Goal: Information Seeking & Learning: Check status

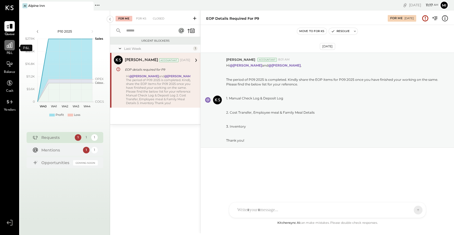
click at [11, 47] on icon at bounding box center [9, 45] width 7 height 7
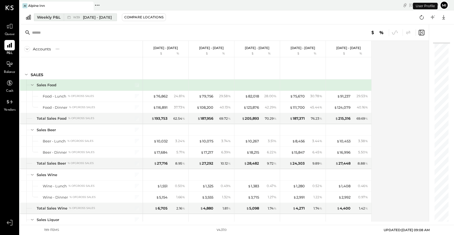
click at [50, 17] on div "Weekly P&L" at bounding box center [49, 17] width 24 height 5
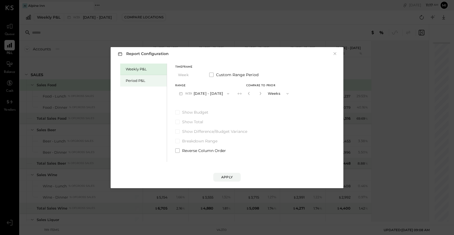
click at [140, 80] on div "Period P&L" at bounding box center [145, 80] width 38 height 5
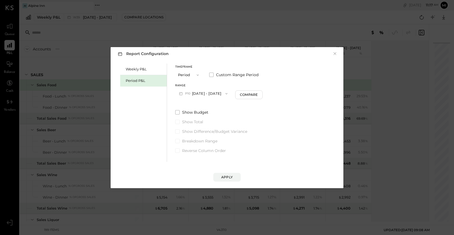
click at [229, 94] on icon "button" at bounding box center [226, 93] width 4 height 4
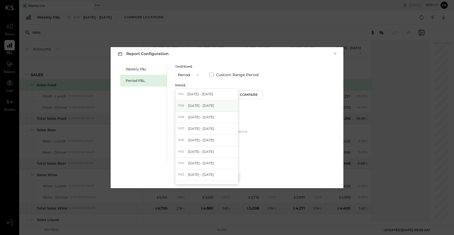
click at [211, 102] on div "P09 [DATE] - [DATE]" at bounding box center [206, 105] width 62 height 11
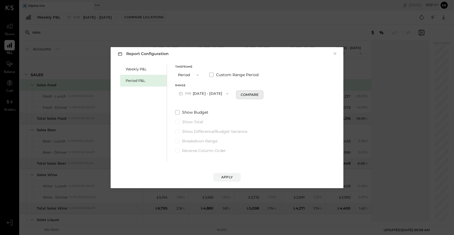
click at [247, 95] on div "Compare" at bounding box center [250, 94] width 18 height 5
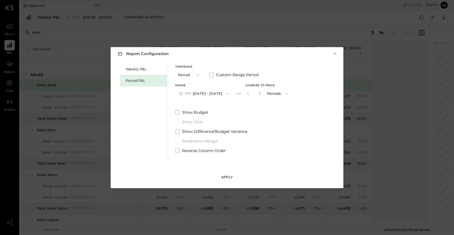
click at [227, 176] on div "Apply" at bounding box center [226, 177] width 11 height 5
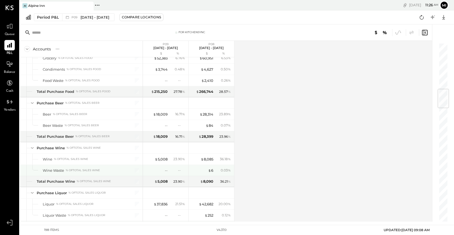
scroll to position [390, 0]
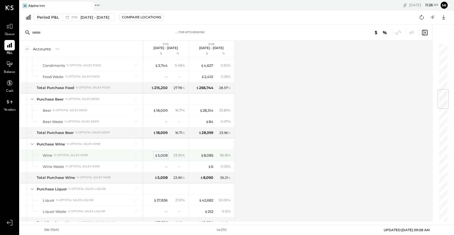
click at [161, 155] on div "$ 5,008" at bounding box center [161, 155] width 13 height 5
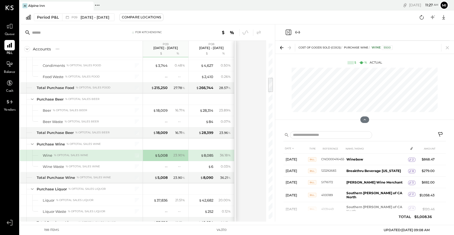
click at [249, 143] on div "Accounts S % GL P09 [DATE] - [DATE] $ % P08 [DATE] - [DATE] $ % SALES Sales Foo…" at bounding box center [143, 131] width 247 height 181
